Goal: Task Accomplishment & Management: Manage account settings

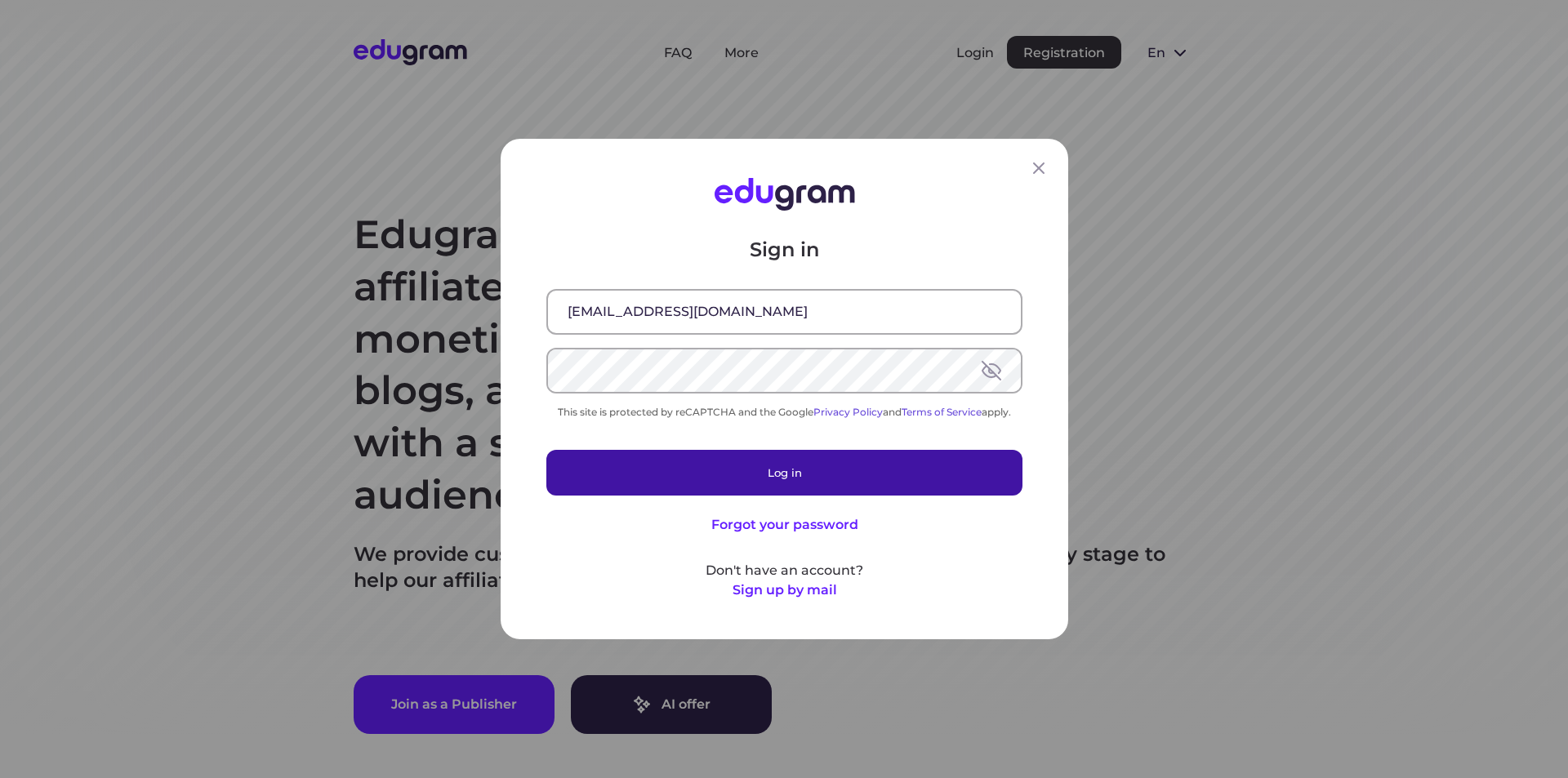
click at [696, 481] on button "Log in" at bounding box center [784, 472] width 476 height 45
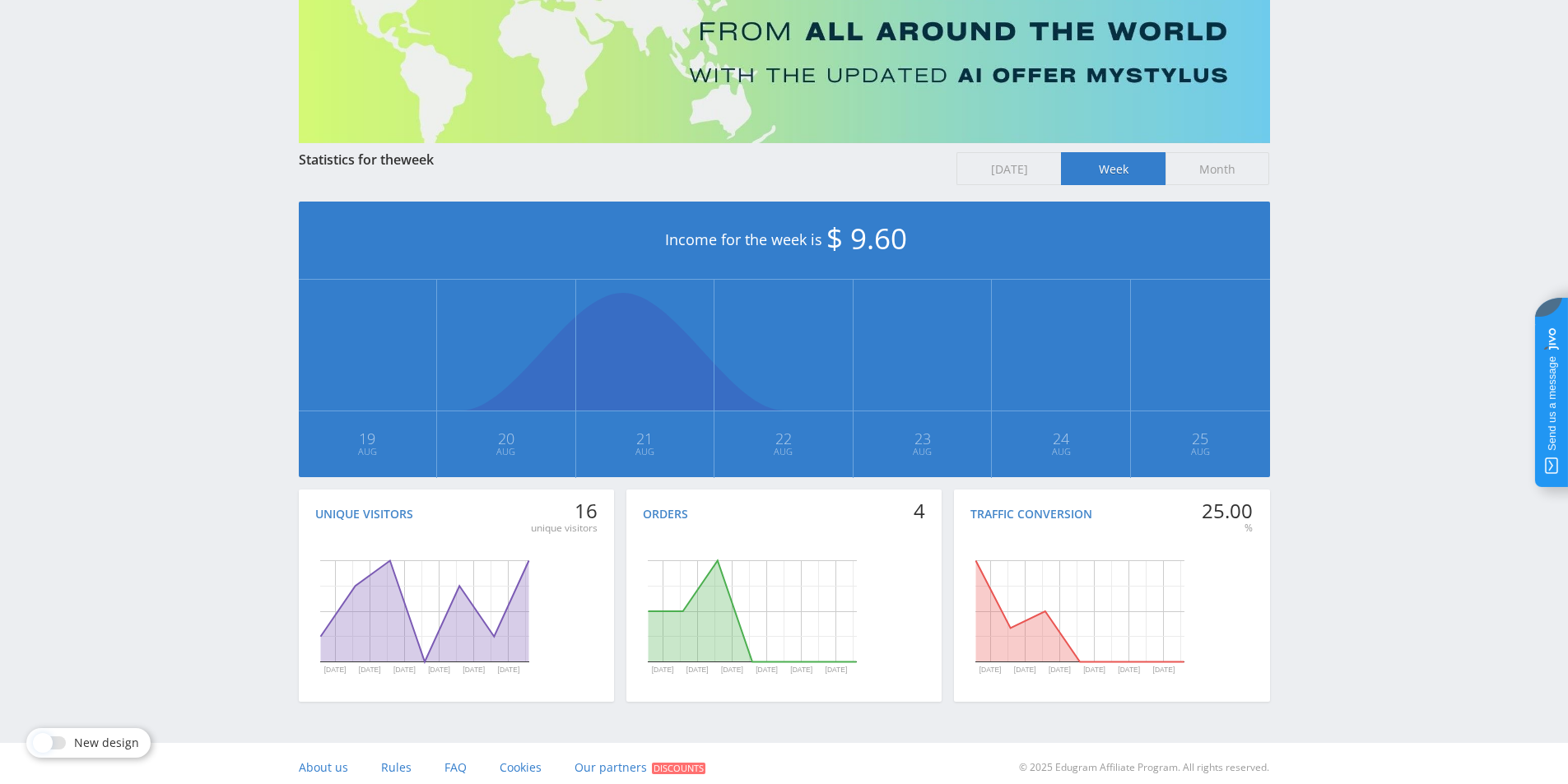
scroll to position [192, 0]
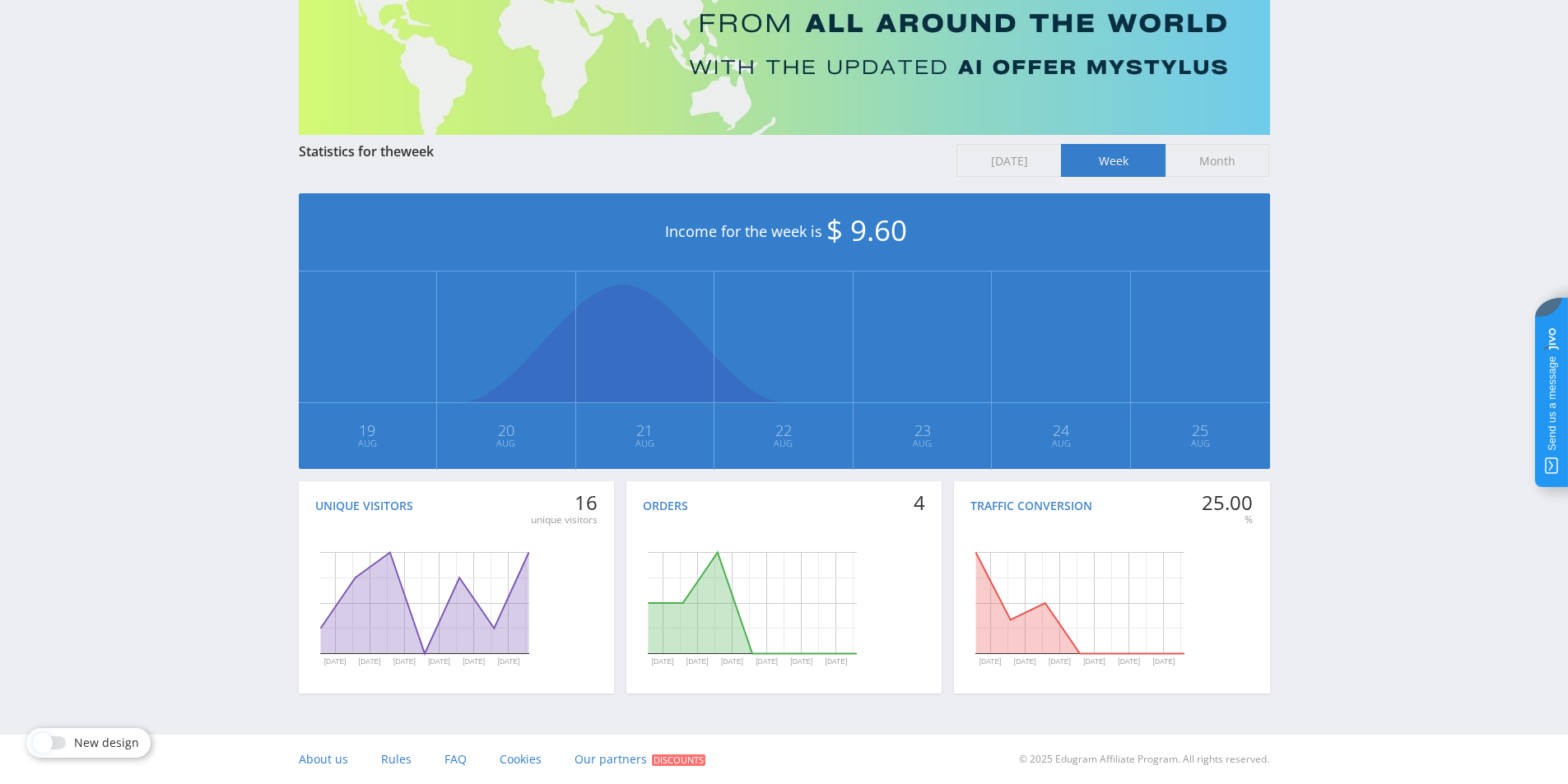
click at [1009, 156] on span "Today" at bounding box center [1008, 160] width 105 height 33
click at [0, 0] on input "Today" at bounding box center [0, 0] width 0 height 0
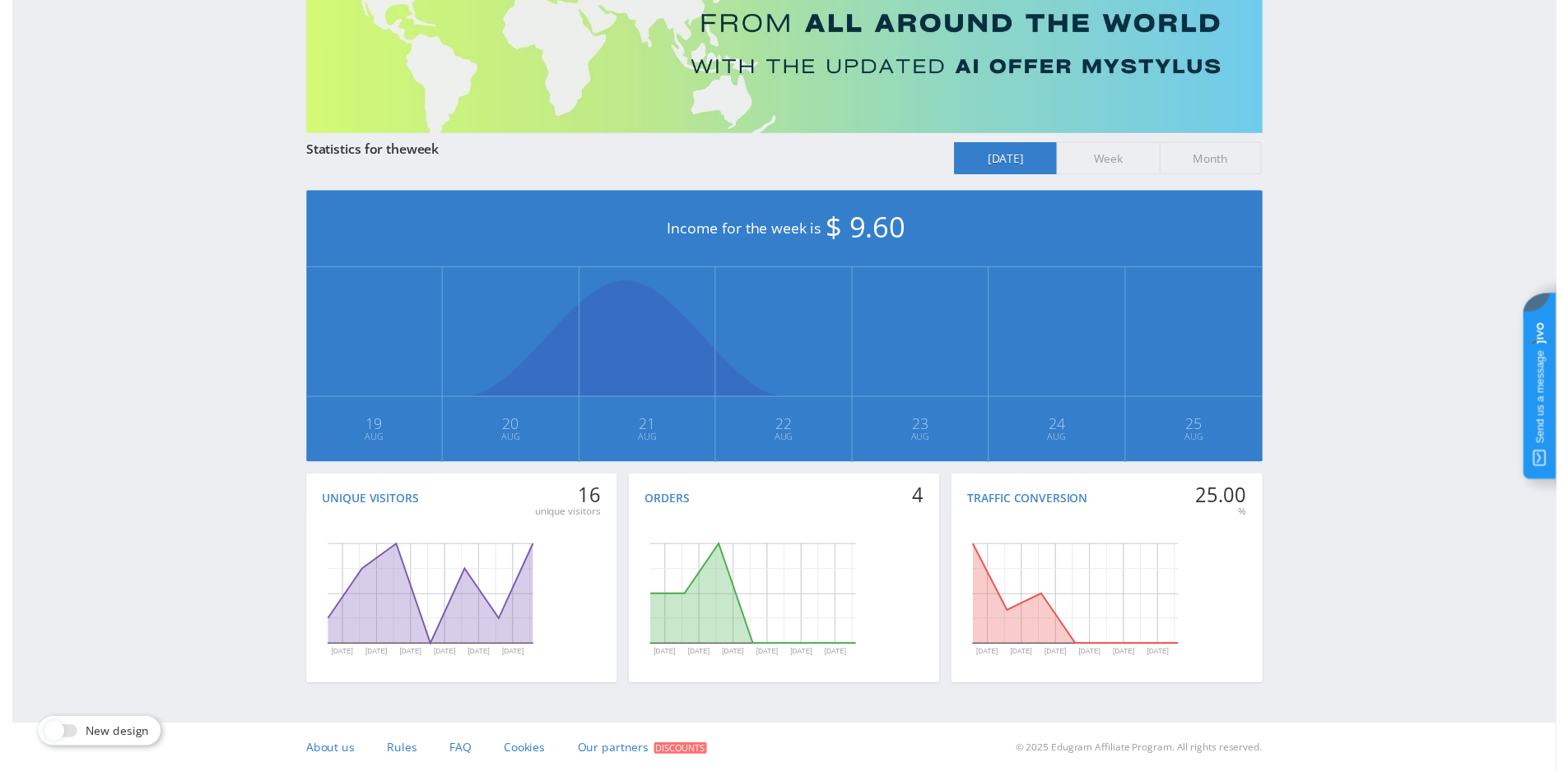
scroll to position [0, 0]
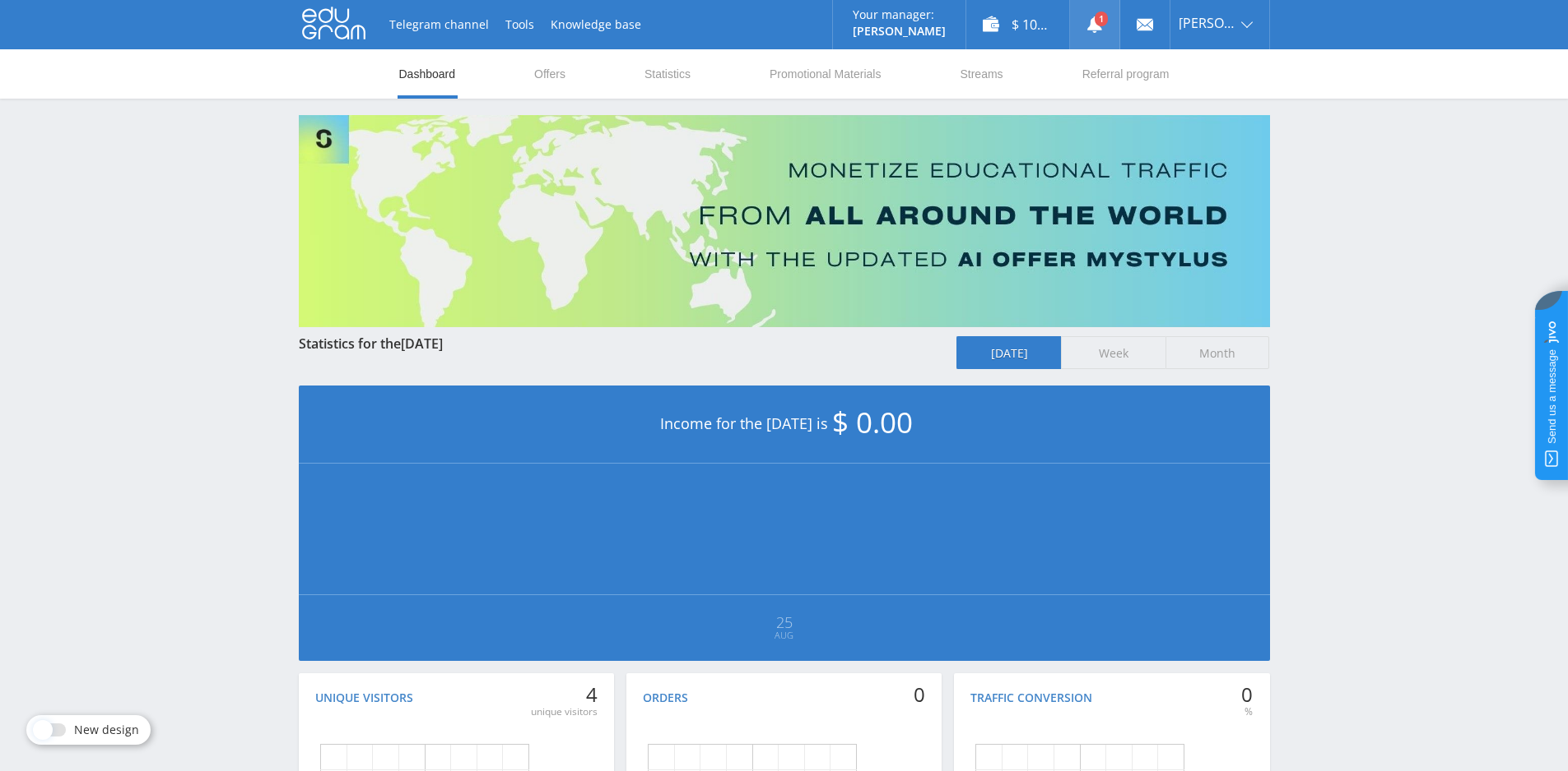
click at [1091, 20] on use at bounding box center [1095, 24] width 15 height 16
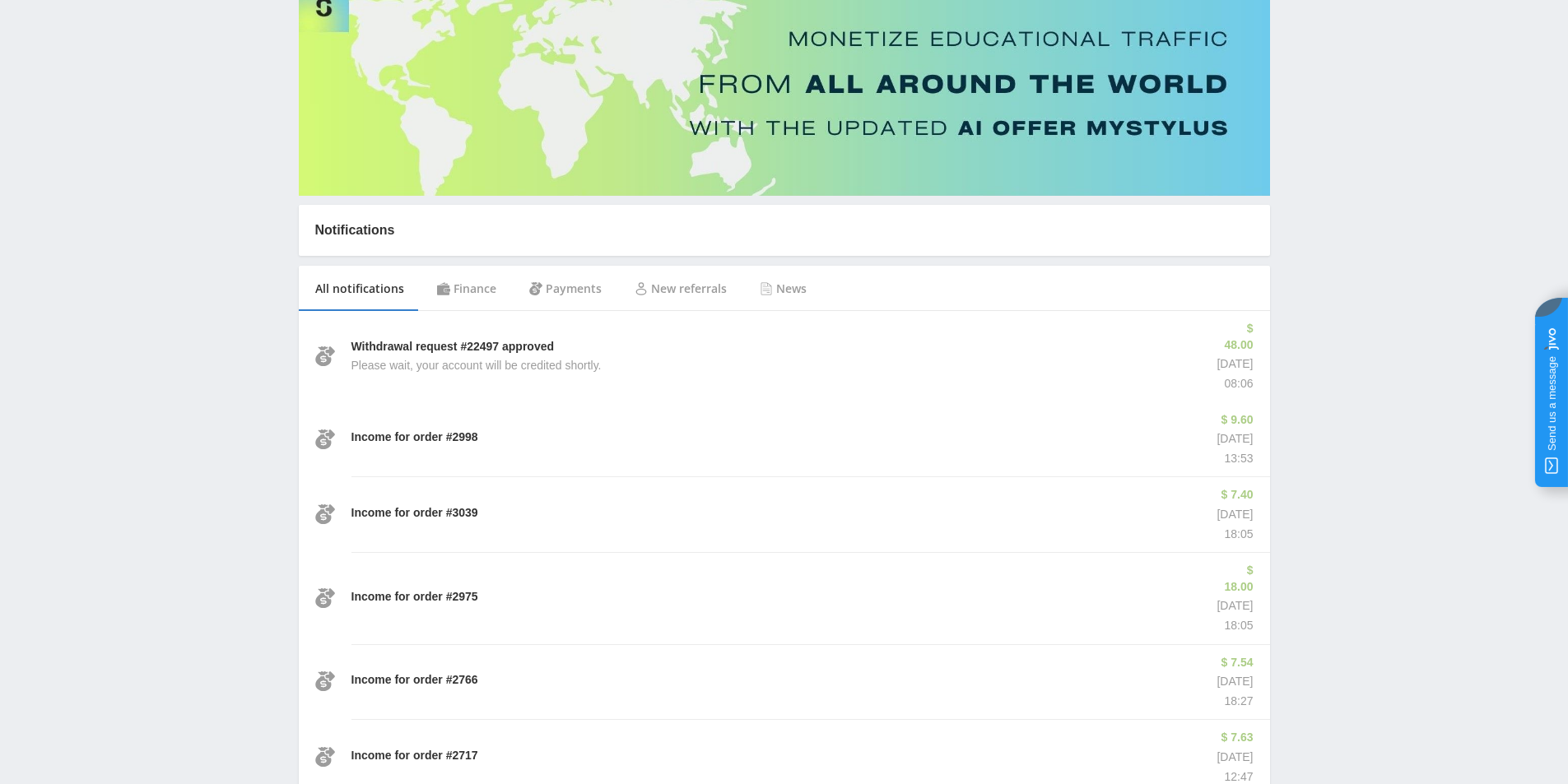
scroll to position [130, 0]
click at [575, 303] on div "Payments" at bounding box center [566, 290] width 106 height 46
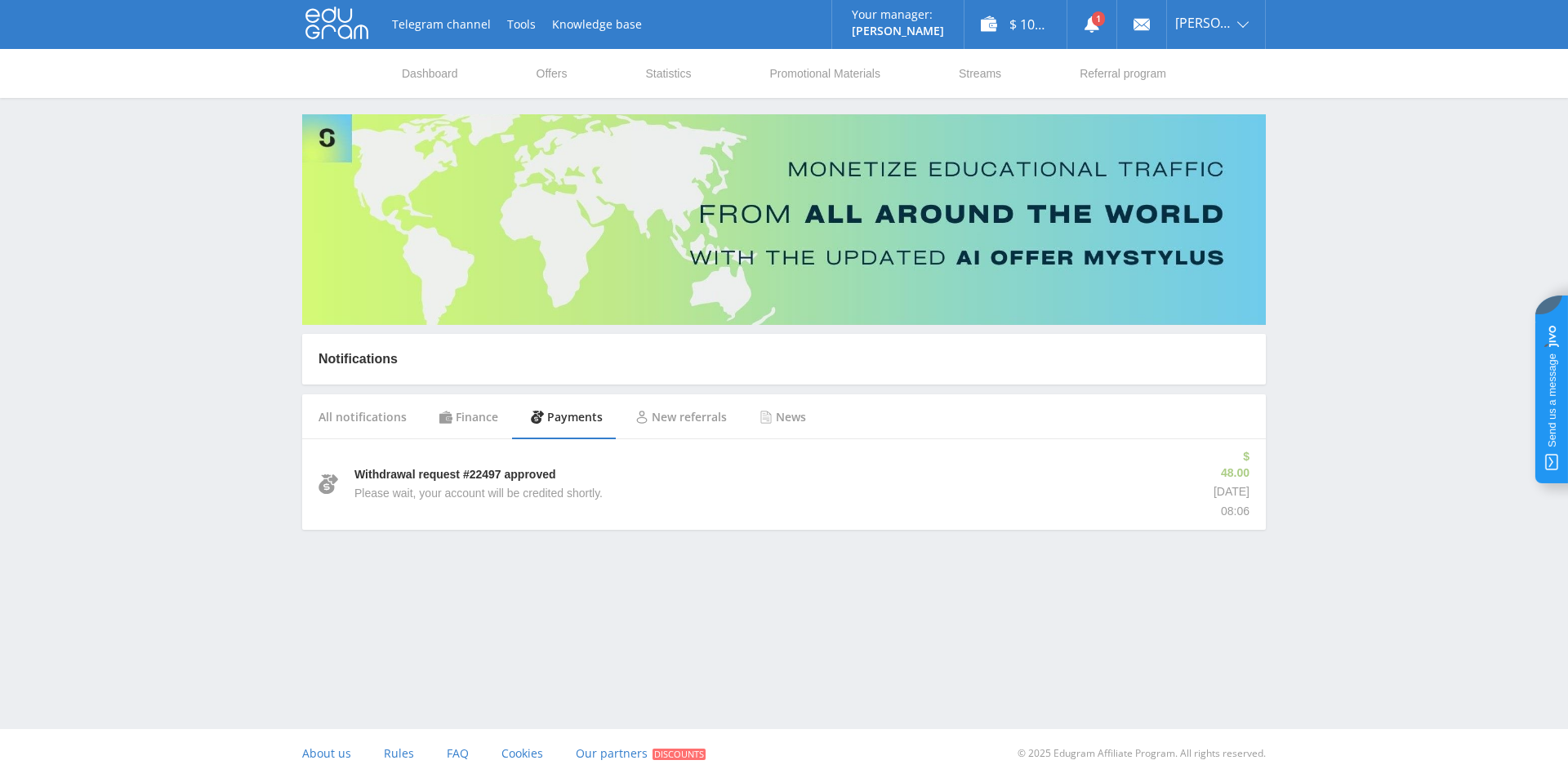
click at [477, 417] on div "Finance" at bounding box center [468, 417] width 92 height 45
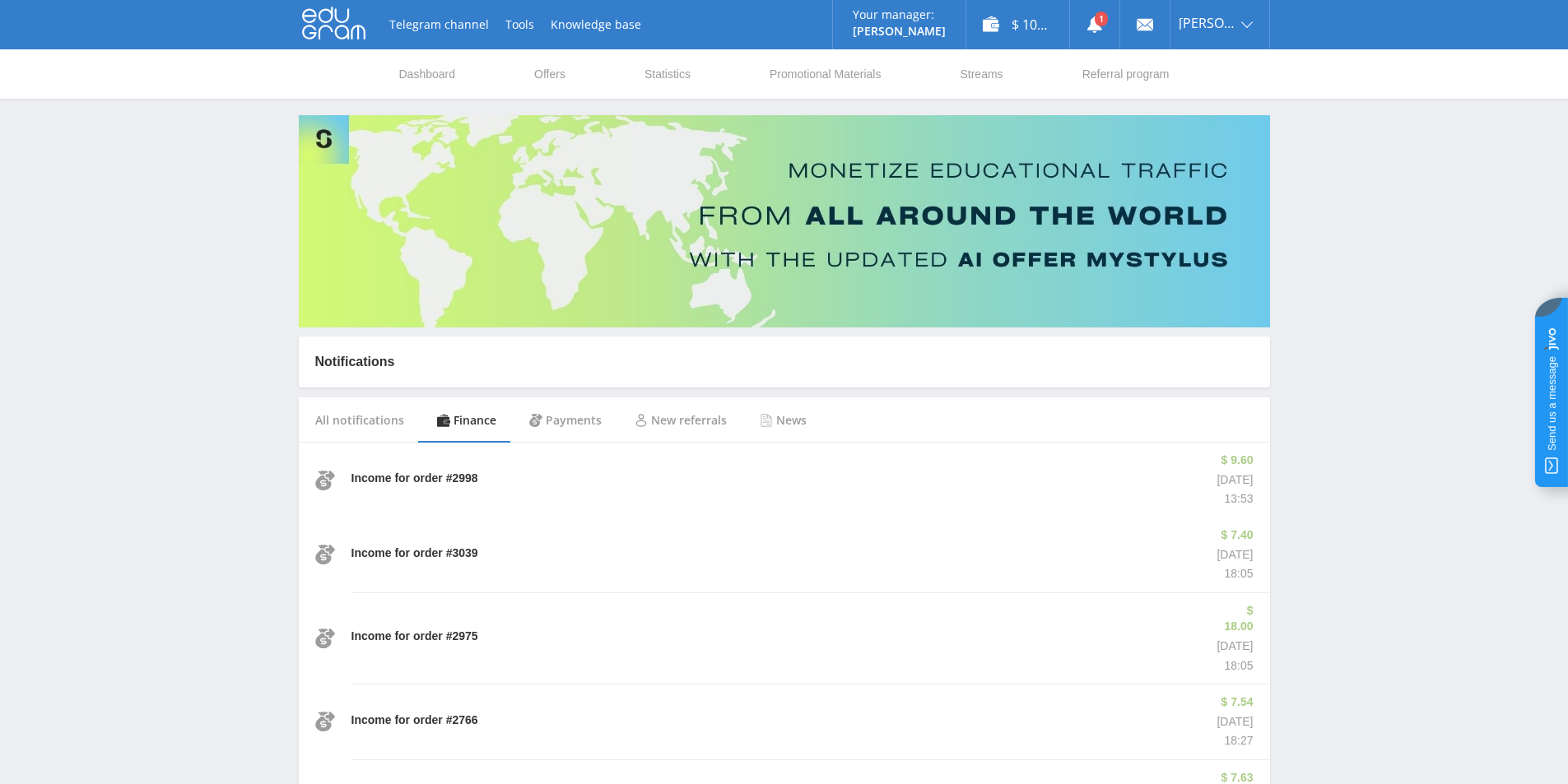
click at [371, 420] on div "All notifications" at bounding box center [360, 420] width 122 height 46
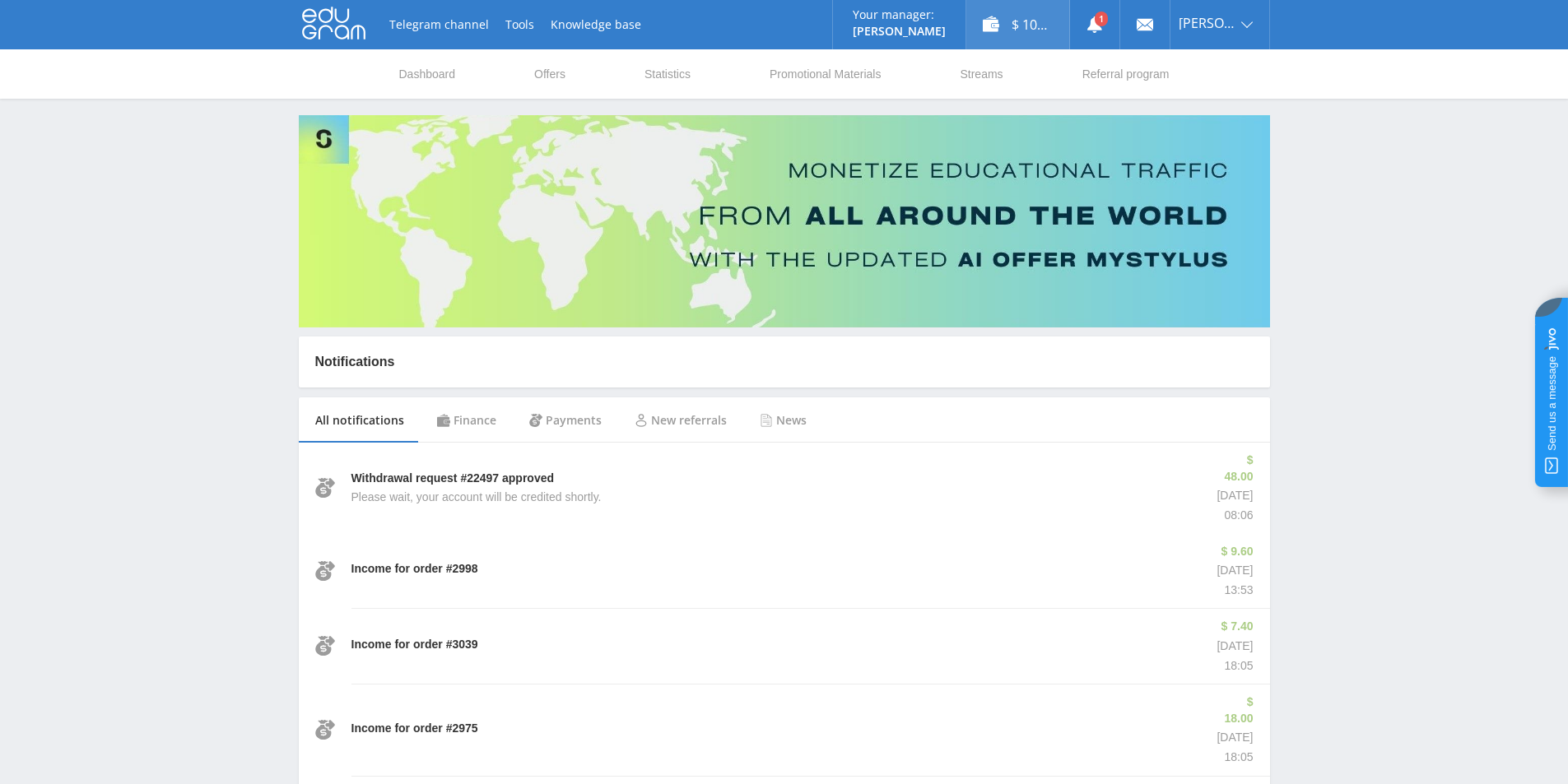
click at [1022, 21] on div "$ 105.19" at bounding box center [1017, 24] width 103 height 49
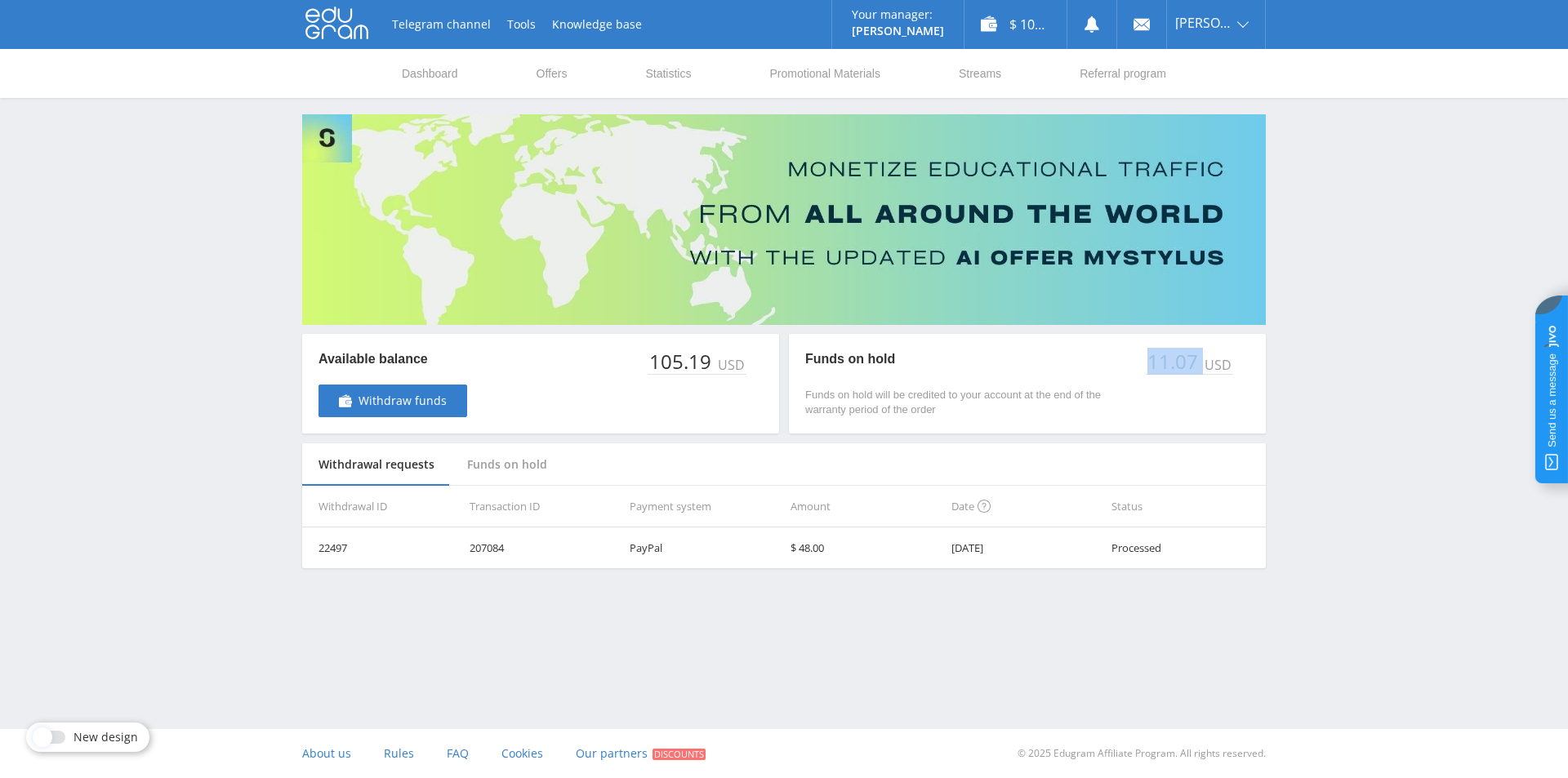
drag, startPoint x: 1150, startPoint y: 361, endPoint x: 1209, endPoint y: 365, distance: 59.1
click at [1209, 365] on div "11.07 USD" at bounding box center [1190, 362] width 87 height 26
click at [1317, 453] on div "Telegram channel Tools Knowledge base Your manager: Valeria Valeria Online @val…" at bounding box center [784, 325] width 1568 height 650
click at [383, 398] on span "Withdraw funds" at bounding box center [402, 401] width 88 height 13
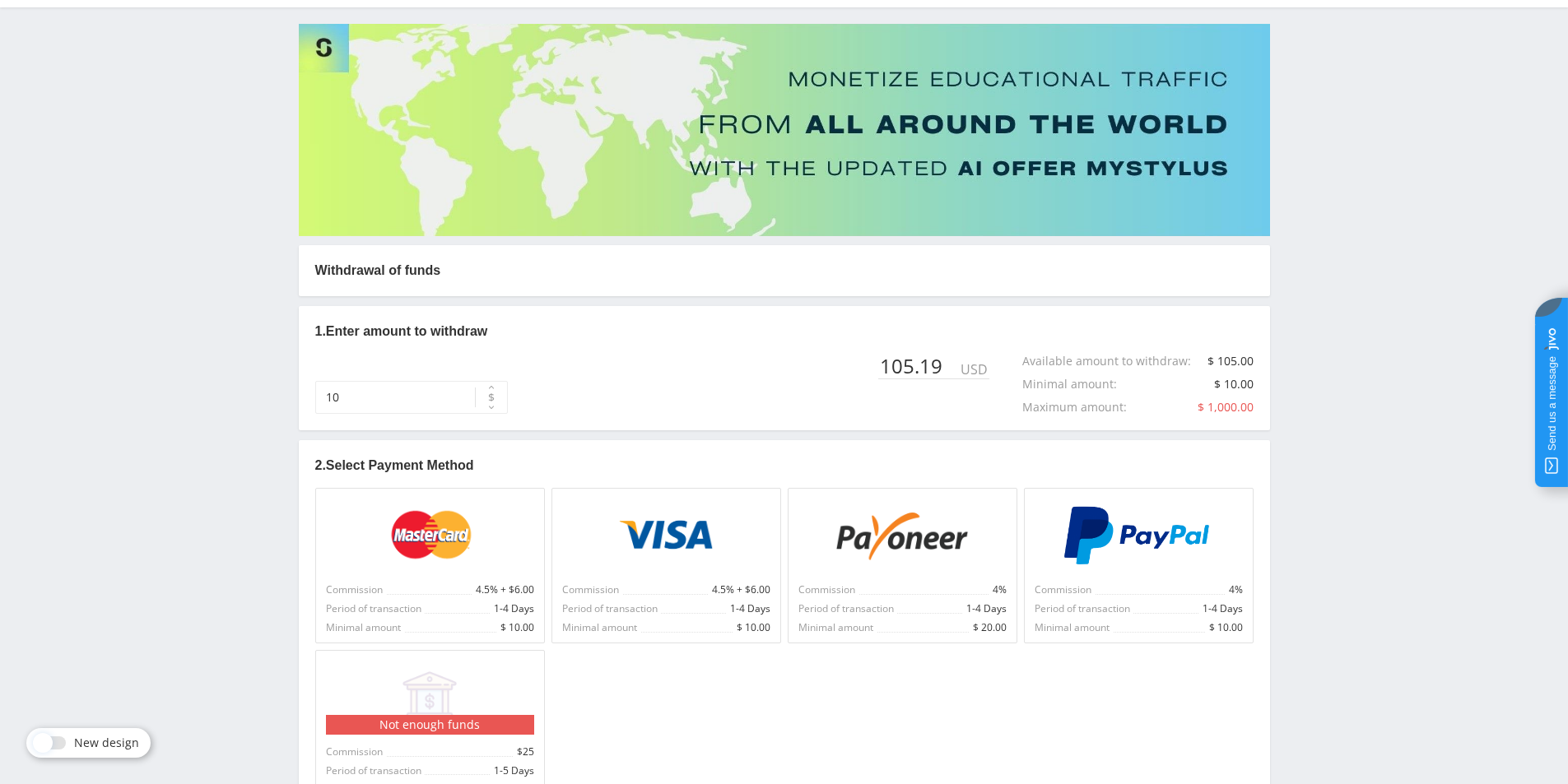
scroll to position [210, 0]
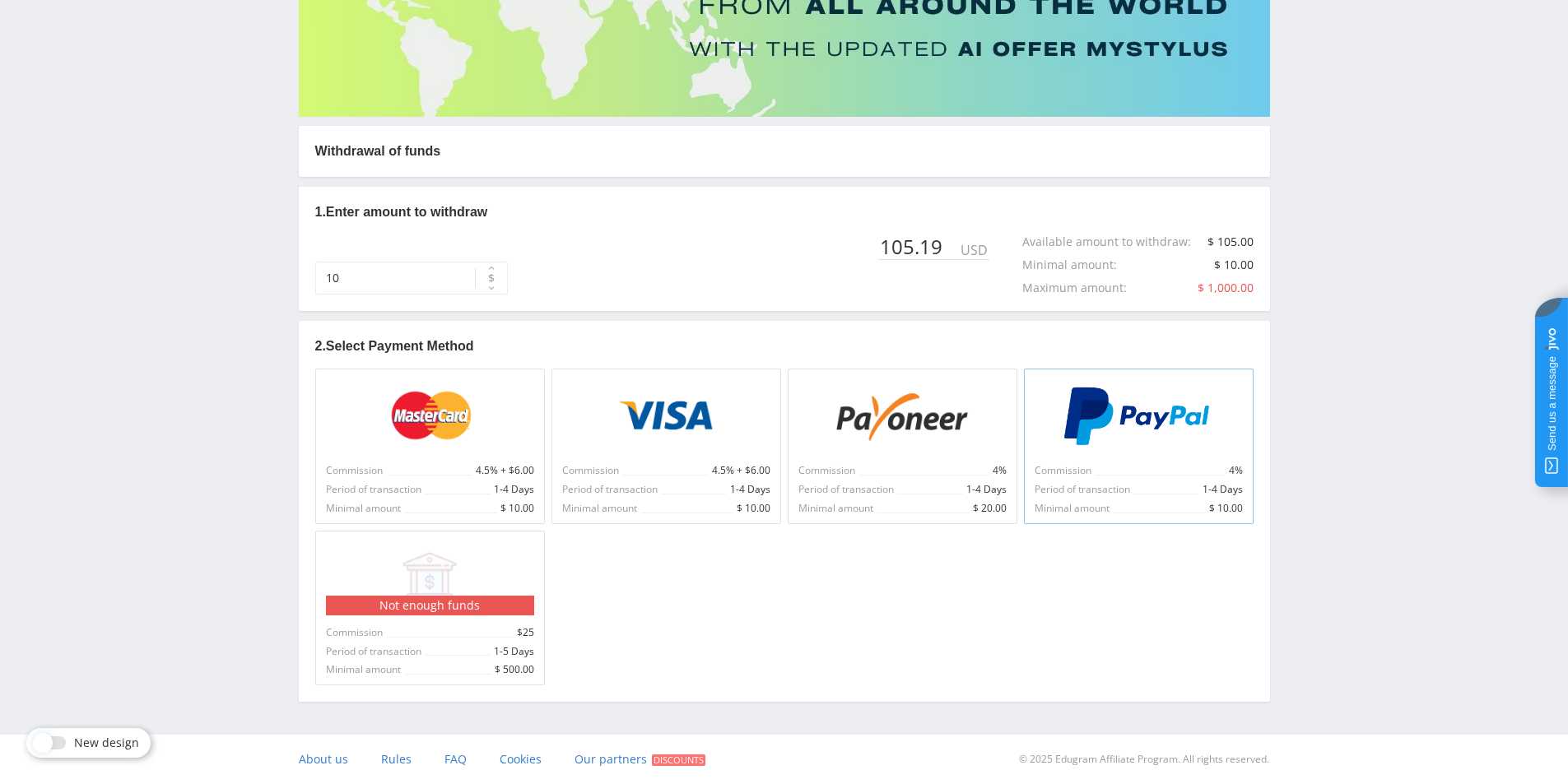
click at [1199, 434] on img at bounding box center [1138, 416] width 152 height 59
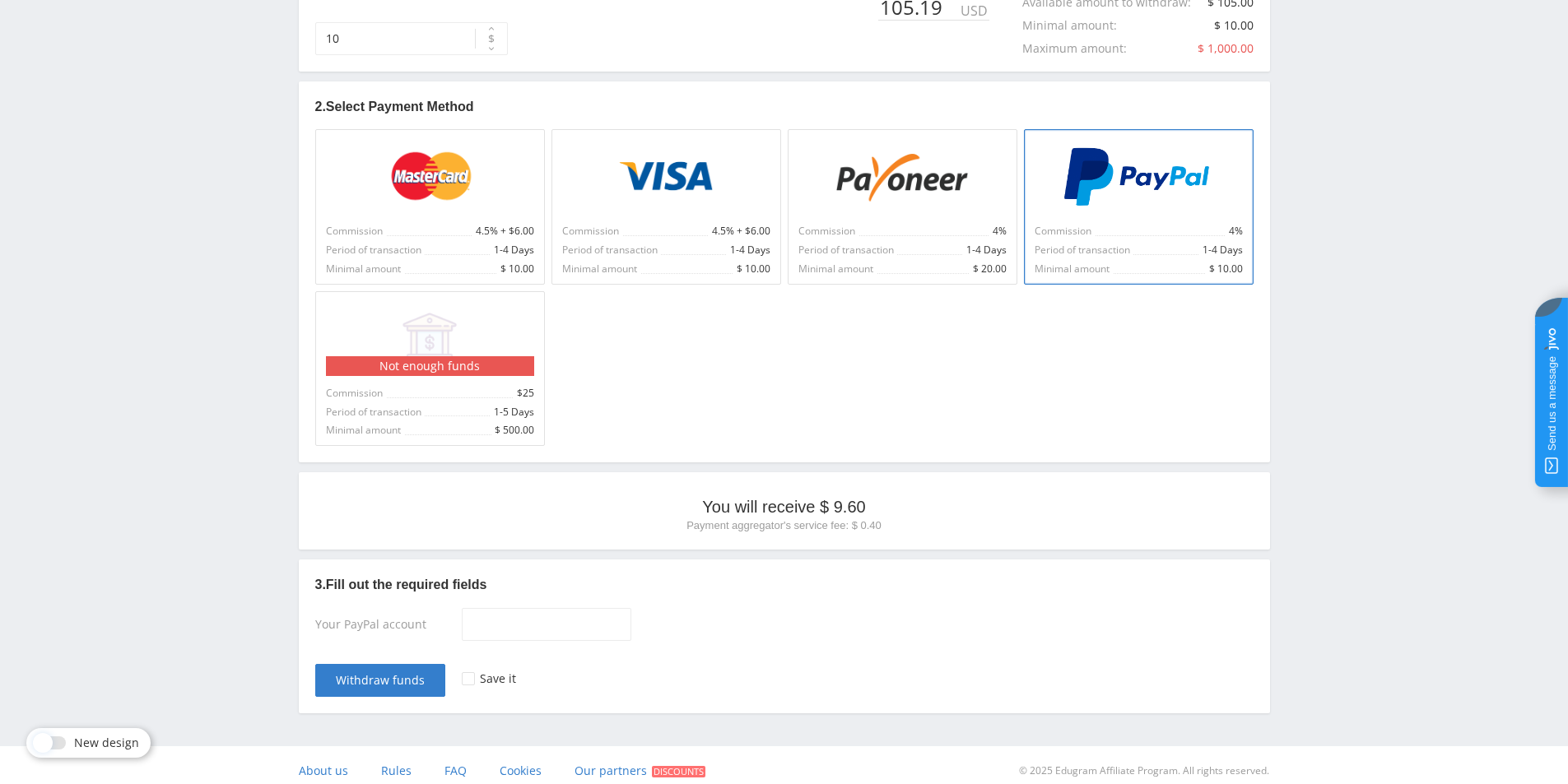
scroll to position [457, 0]
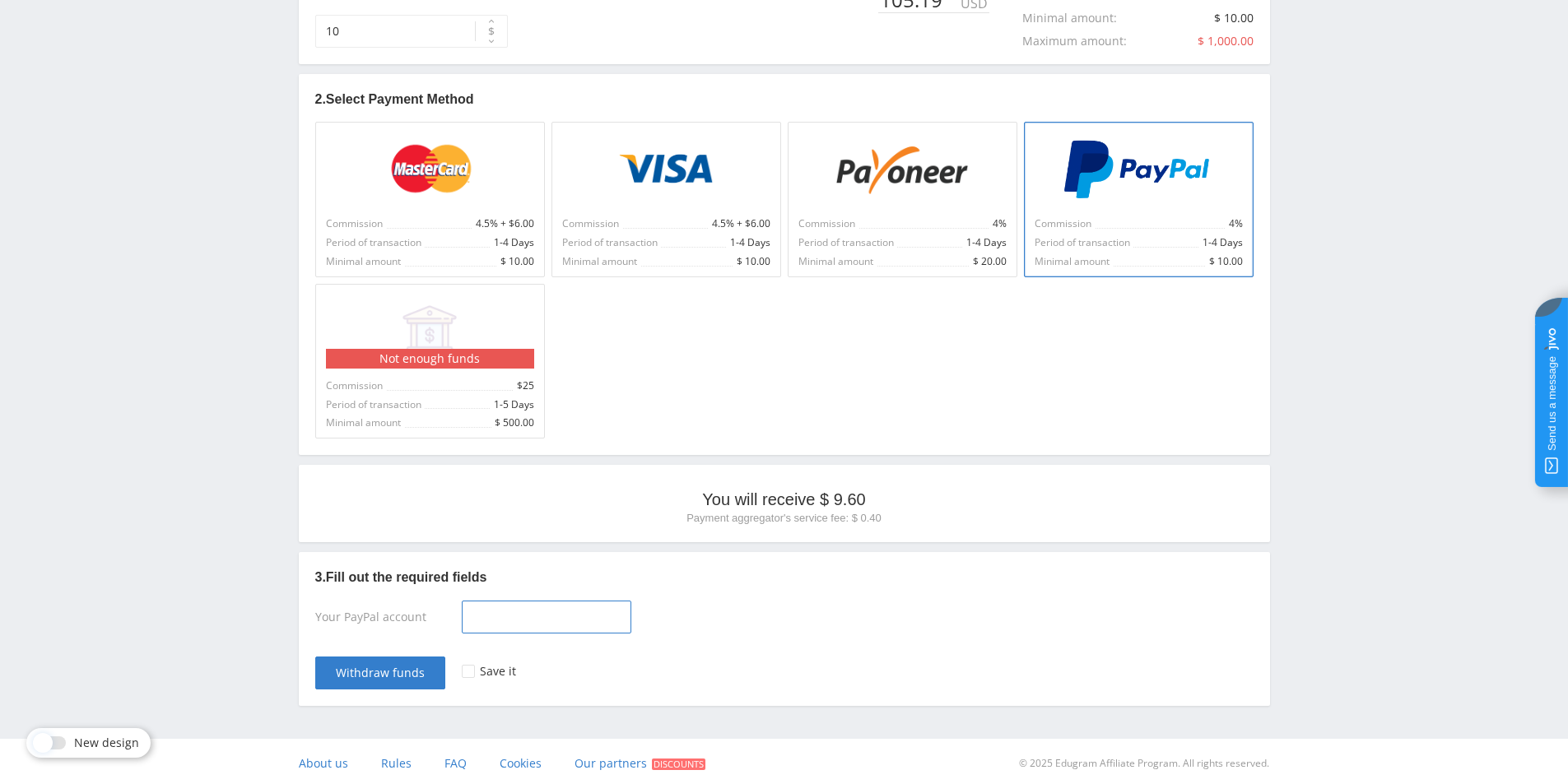
click at [524, 617] on input at bounding box center [546, 617] width 169 height 33
type input "[URL][DOMAIN_NAME]"
drag, startPoint x: 518, startPoint y: 618, endPoint x: 627, endPoint y: 623, distance: 109.1
click at [627, 623] on div "[URL][DOMAIN_NAME]" at bounding box center [857, 620] width 791 height 39
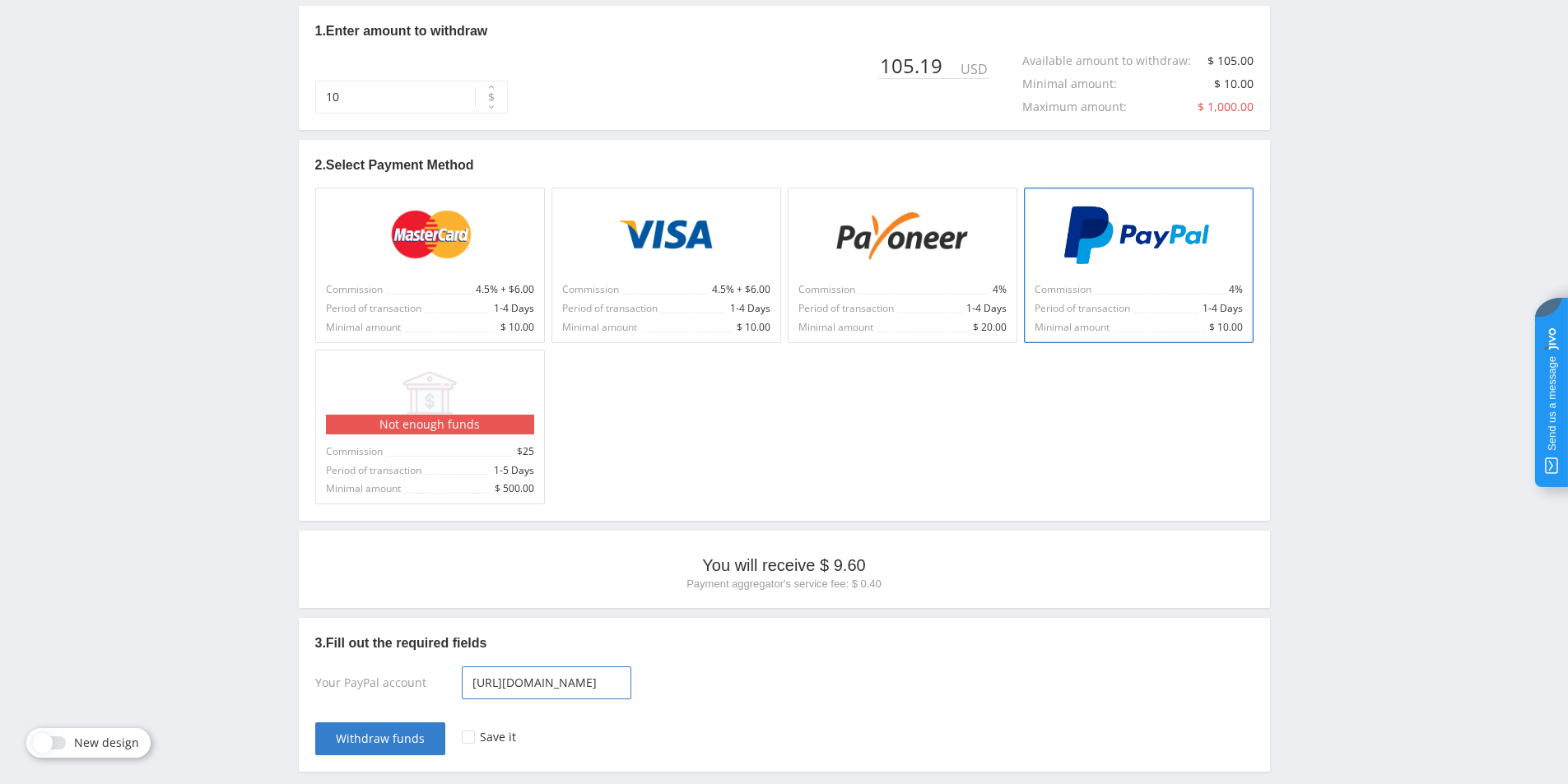
scroll to position [210, 0]
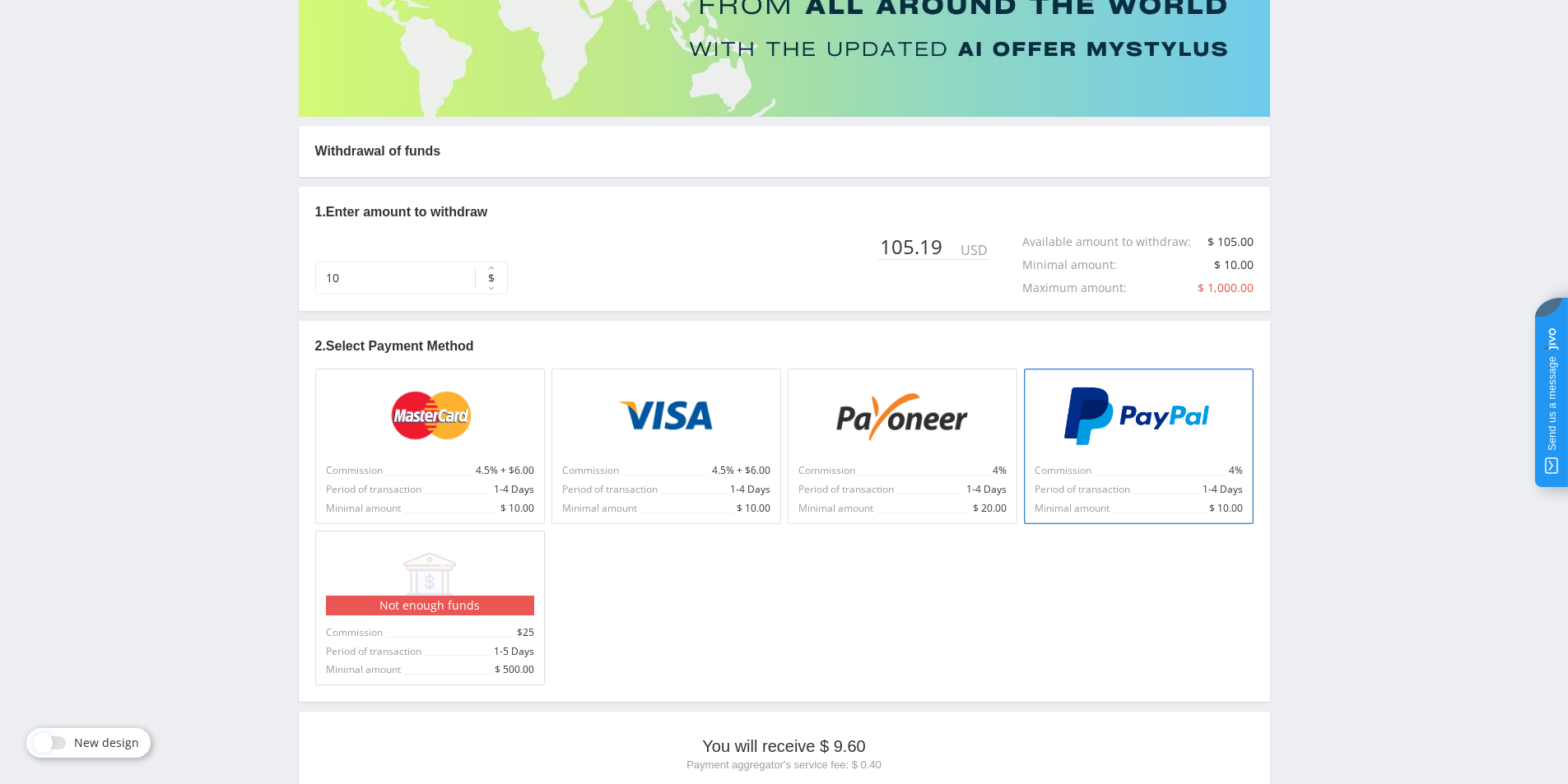
click at [479, 268] on button "$" at bounding box center [491, 277] width 33 height 33
click at [434, 269] on input "10" at bounding box center [411, 277] width 192 height 33
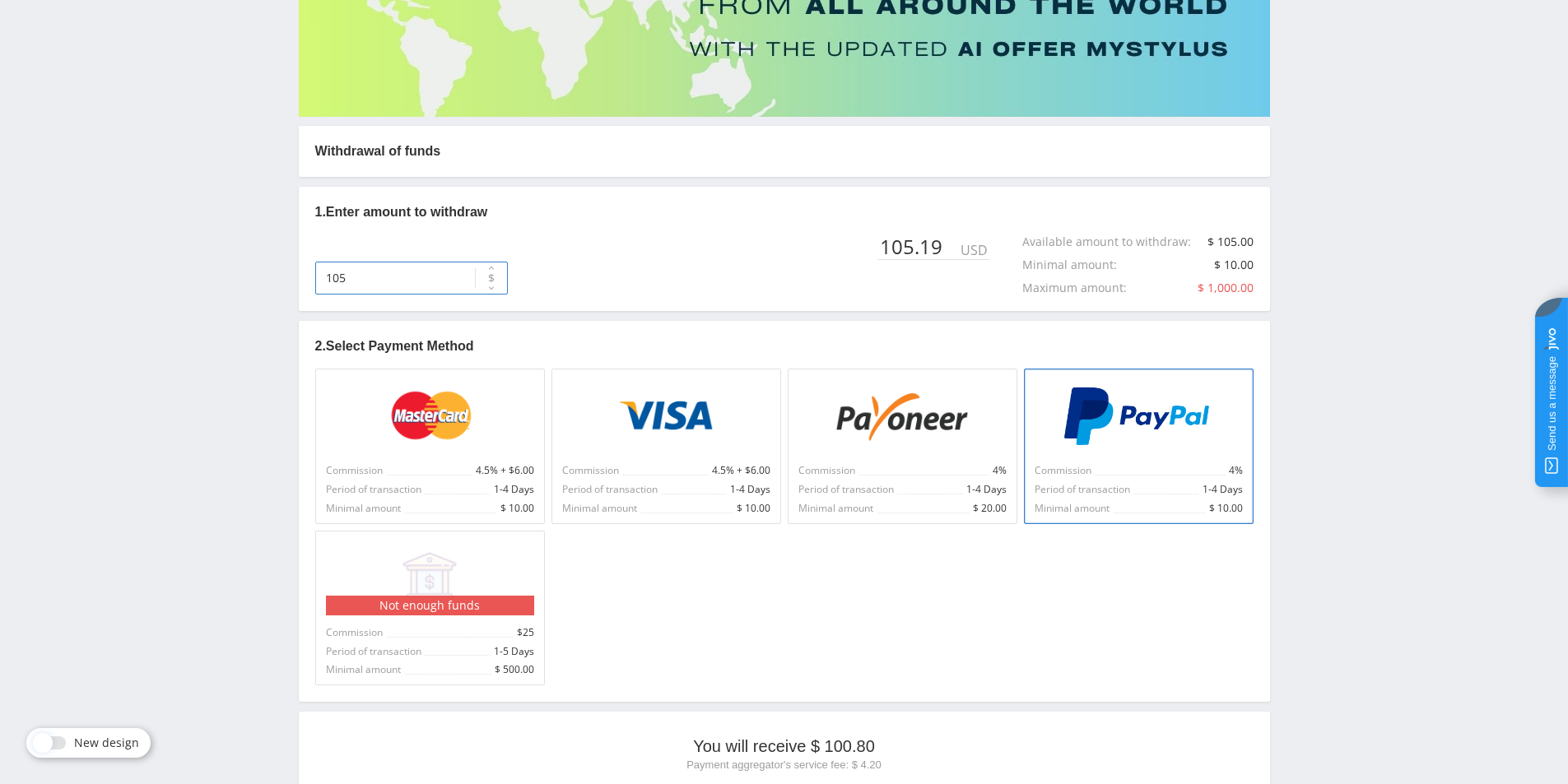
type input "105"
click at [1373, 354] on div "Telegram channel Tools Knowledge base Your manager: [PERSON_NAME] [PERSON_NAME]…" at bounding box center [784, 413] width 1568 height 1246
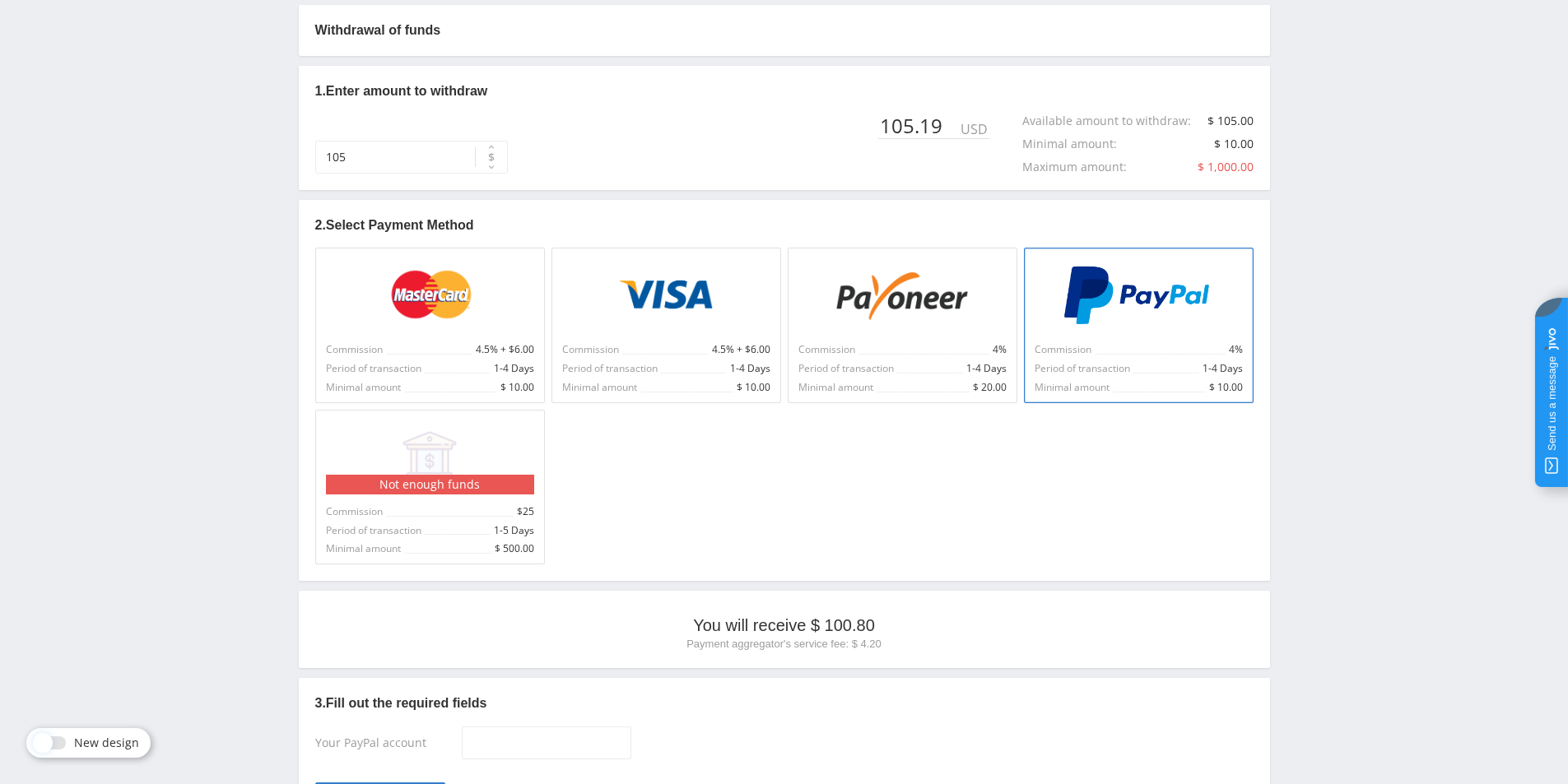
scroll to position [462, 0]
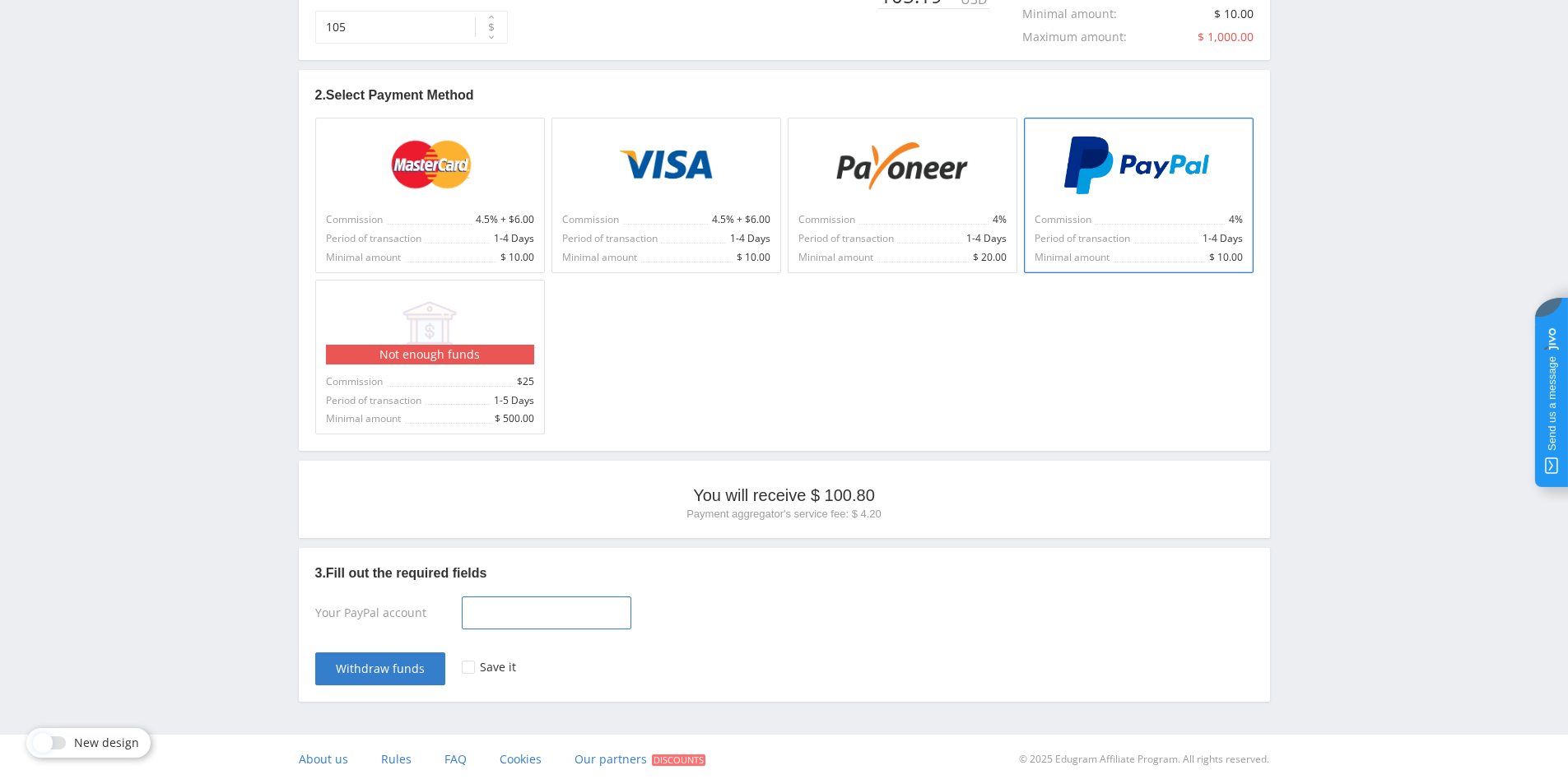
click at [507, 620] on input at bounding box center [546, 613] width 169 height 33
paste input "[URL][DOMAIN_NAME]"
drag, startPoint x: 507, startPoint y: 620, endPoint x: 444, endPoint y: 601, distance: 65.8
click at [444, 601] on div "Your PayPal account [URL][DOMAIN_NAME]" at bounding box center [784, 617] width 938 height 39
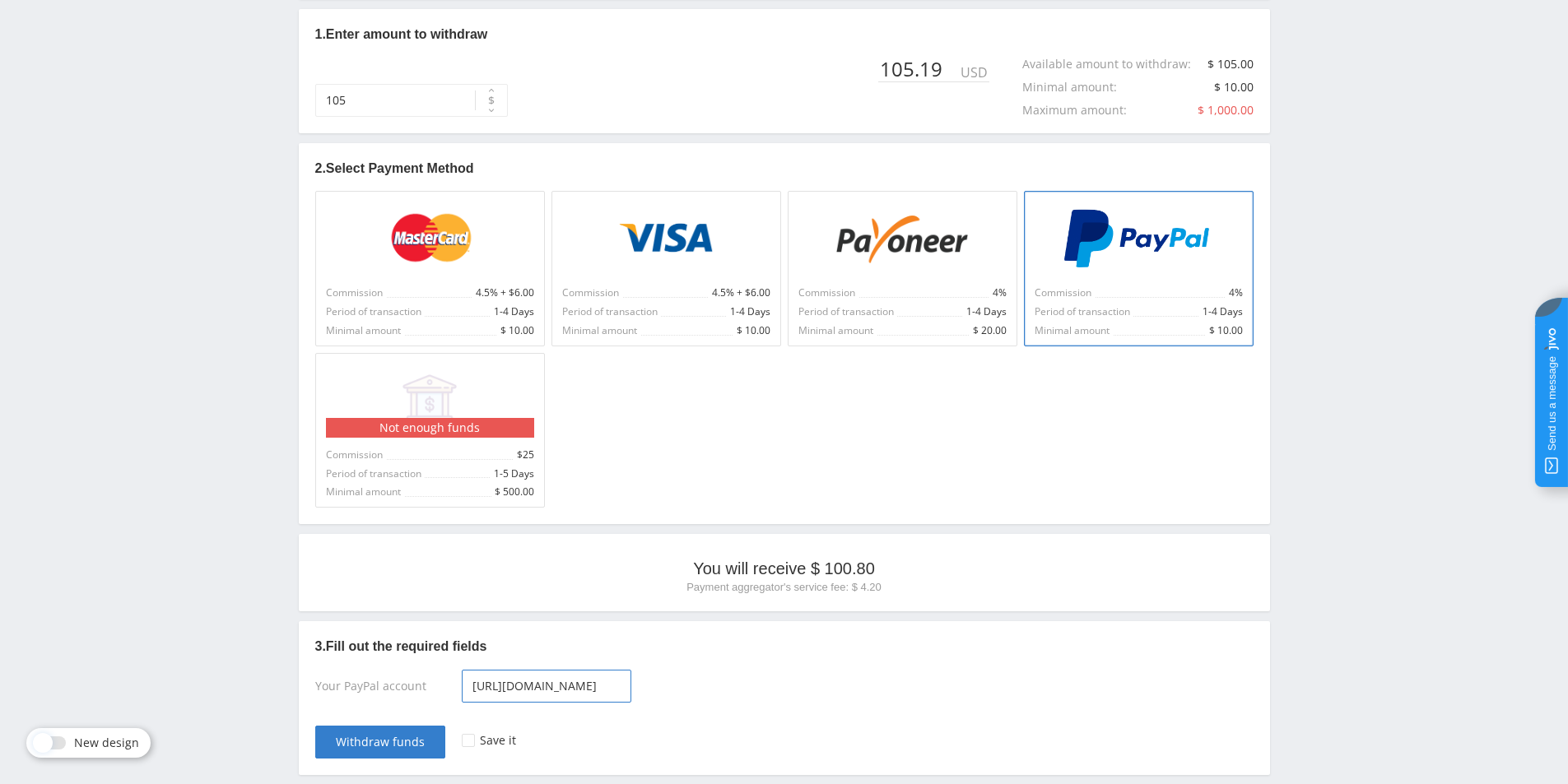
scroll to position [297, 0]
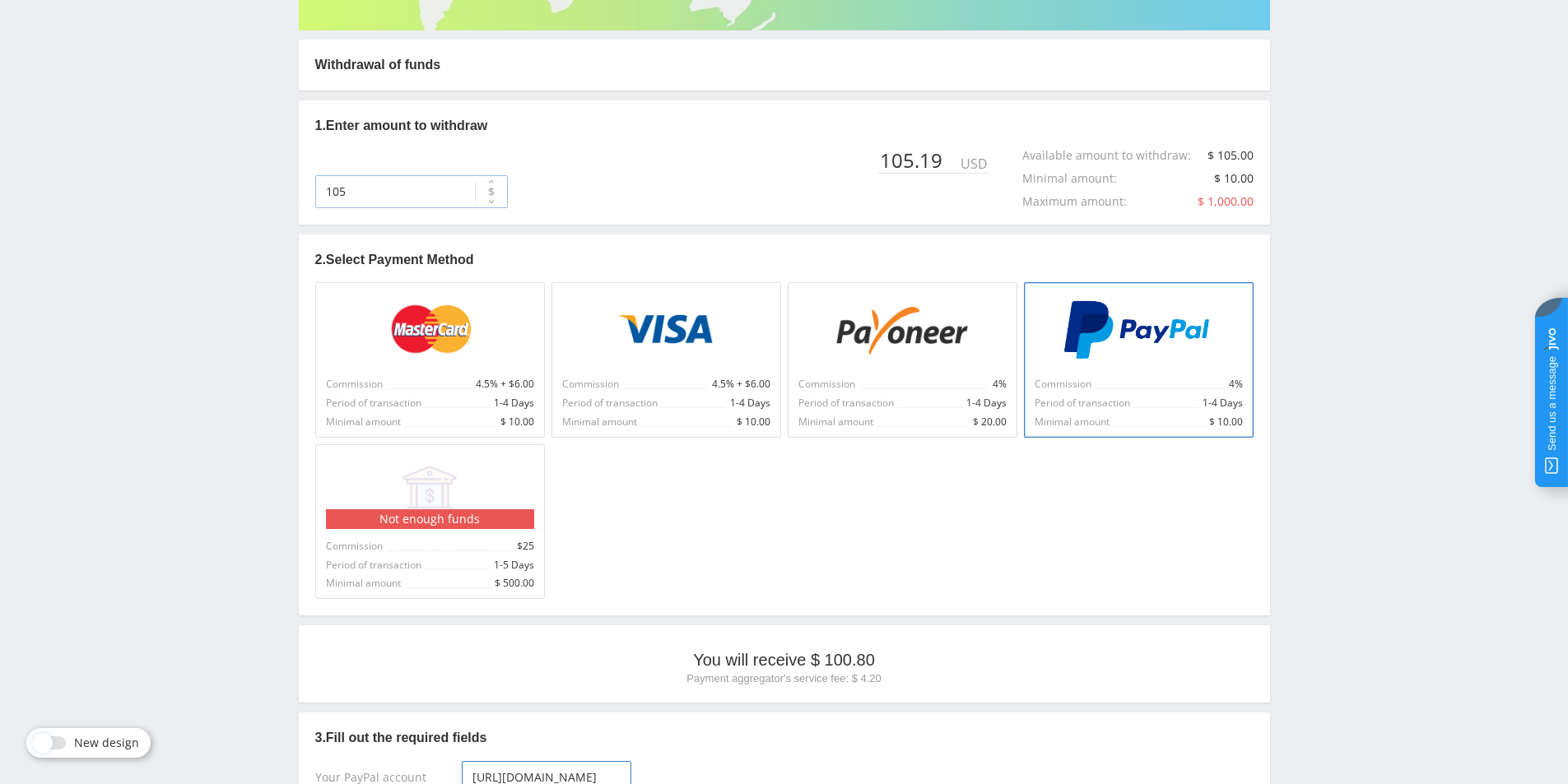
type input "[URL][DOMAIN_NAME]"
click at [376, 189] on input "105" at bounding box center [411, 192] width 192 height 33
type input "105"
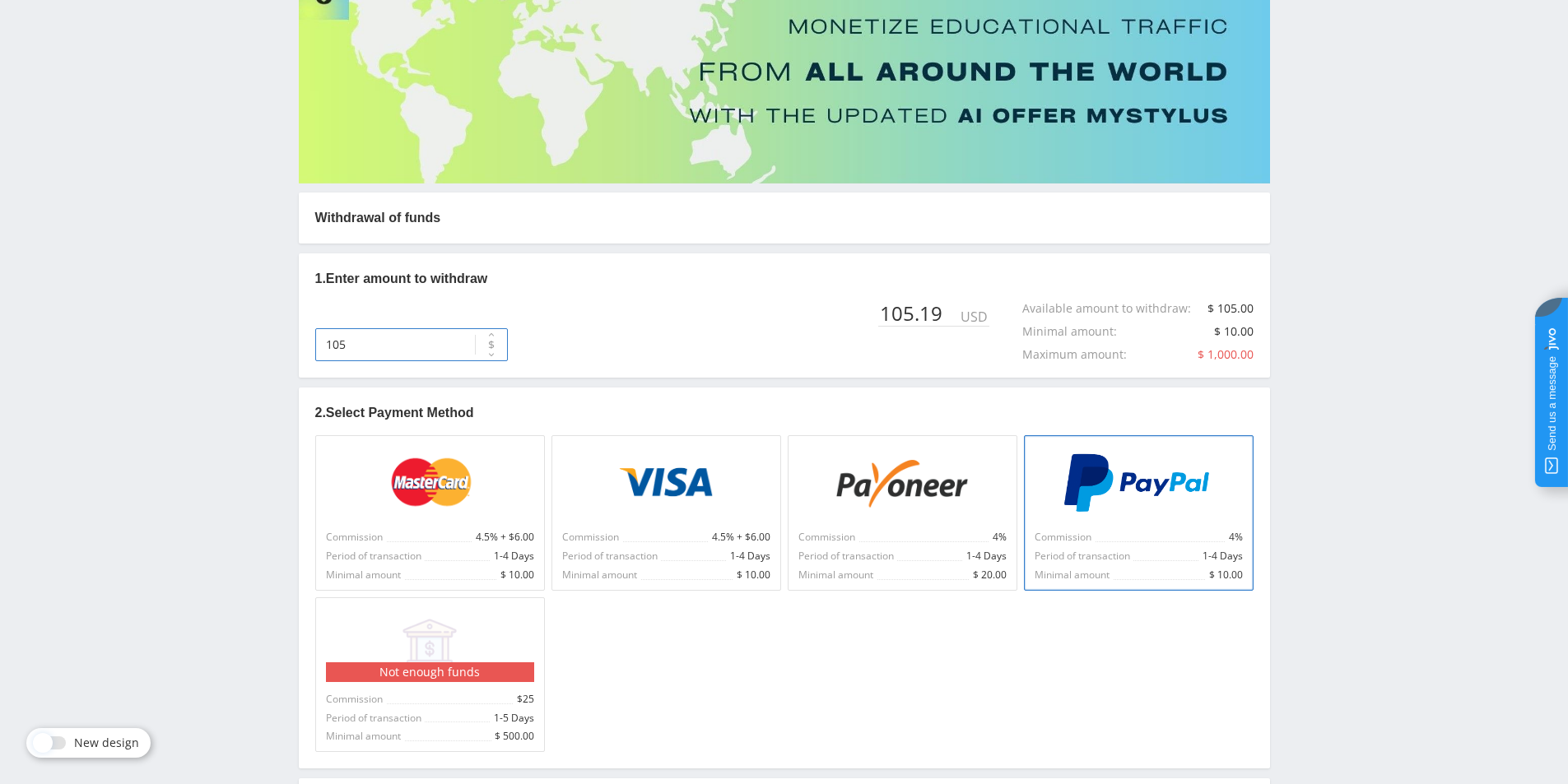
scroll to position [0, 0]
